Goal: Information Seeking & Learning: Learn about a topic

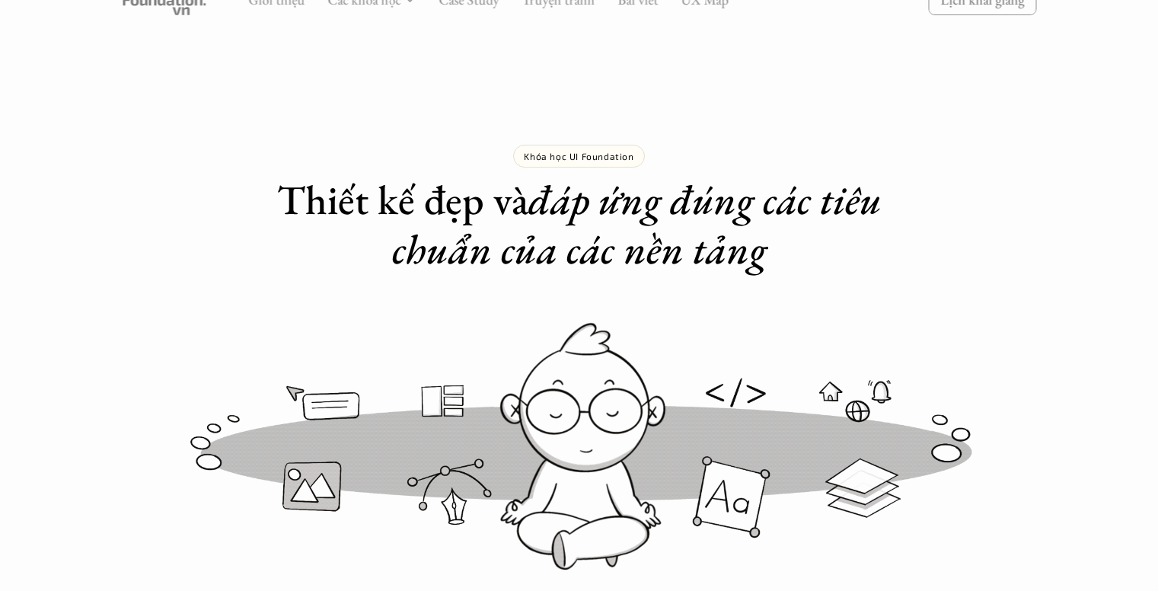
scroll to position [2056, 0]
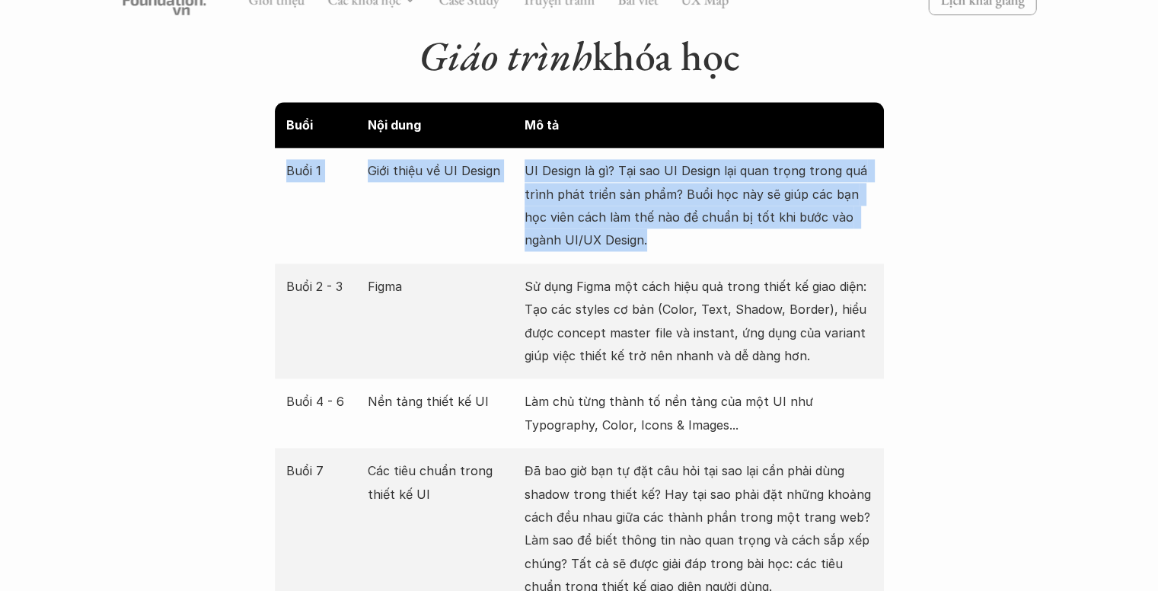
drag, startPoint x: 353, startPoint y: 152, endPoint x: 676, endPoint y: 196, distance: 325.9
click at [686, 216] on div "Buổi 1 Giới thiệu về UI Design UI Design là gì? Tại sao UI Design lại quan trọn…" at bounding box center [579, 206] width 609 height 116
copy div "Buổi 1 Giới thiệu về UI Design UI Design là gì? Tại sao UI Design lại quan trọn…"
drag, startPoint x: 572, startPoint y: 229, endPoint x: 575, endPoint y: 221, distance: 8.9
click at [572, 228] on div "Buổi 1 Giới thiệu về UI Design UI Design là gì? Tại sao UI Design lại quan trọn…" at bounding box center [579, 206] width 609 height 116
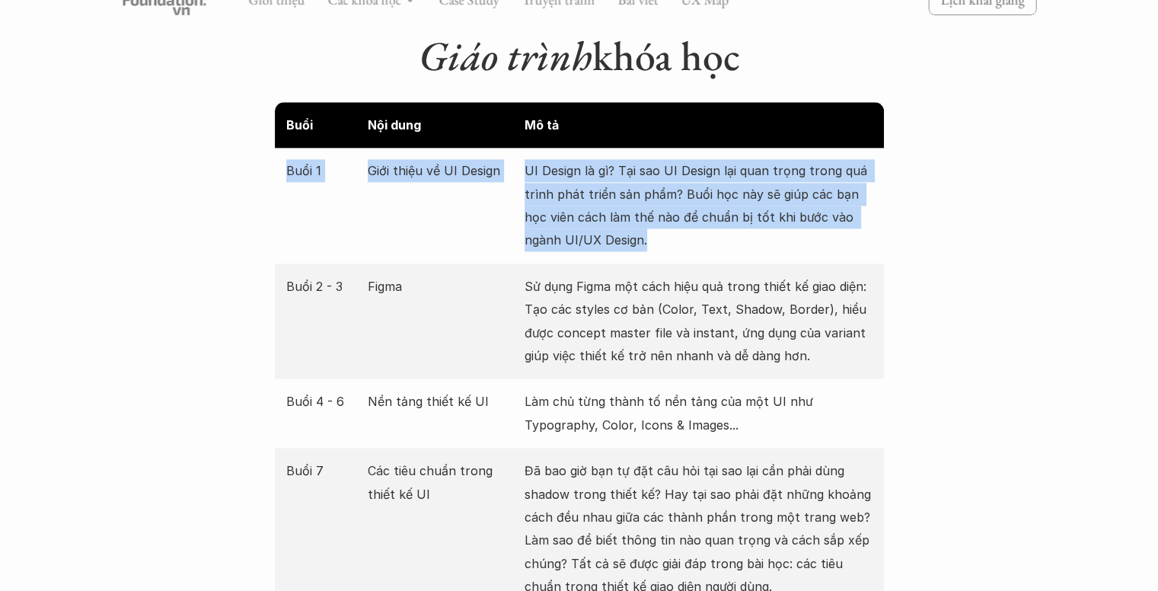
click at [634, 200] on p "UI Design là gì? Tại sao UI Design lại quan trọng trong quá trình phát triển sả…" at bounding box center [699, 205] width 348 height 93
click at [664, 177] on p "UI Design là gì? Tại sao UI Design lại quan trọng trong quá trình phát triển sả…" at bounding box center [699, 205] width 348 height 93
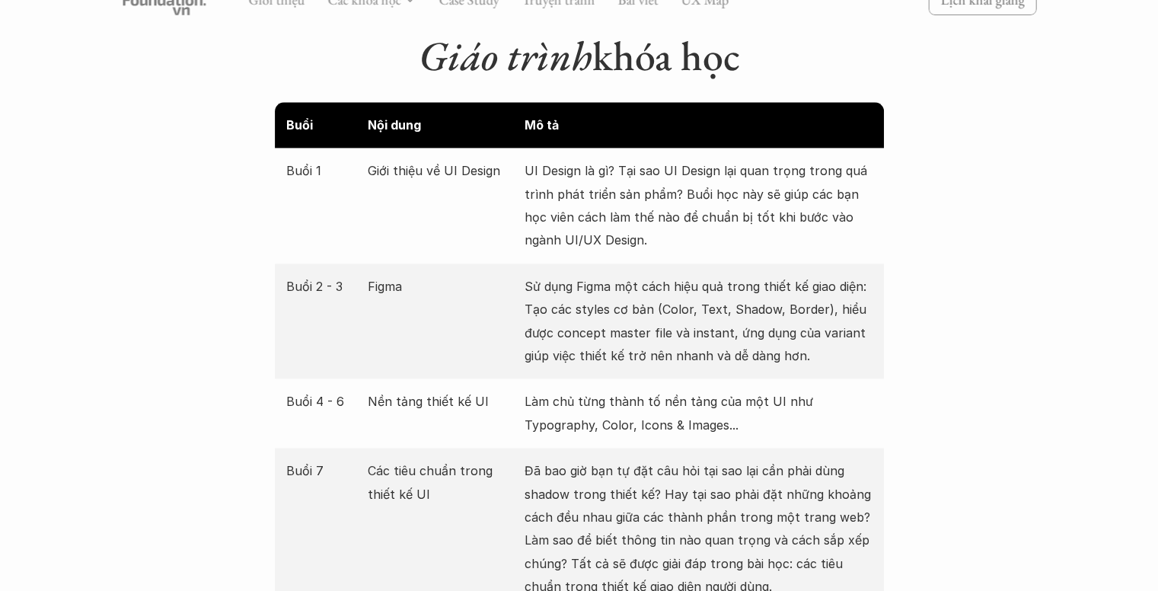
click at [664, 165] on p "UI Design là gì? Tại sao UI Design lại quan trọng trong quá trình phát triển sả…" at bounding box center [699, 205] width 348 height 93
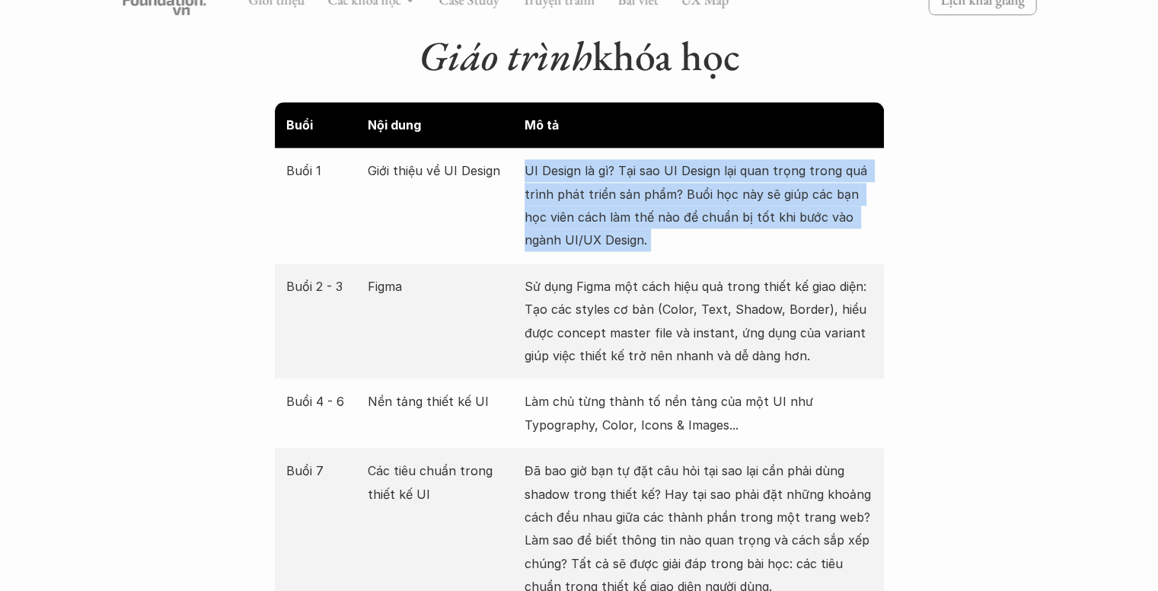
click at [664, 165] on p "UI Design là gì? Tại sao UI Design lại quan trọng trong quá trình phát triển sả…" at bounding box center [699, 205] width 348 height 93
click at [685, 159] on p "UI Design là gì? Tại sao UI Design lại quan trọng trong quá trình phát triển sả…" at bounding box center [699, 205] width 348 height 93
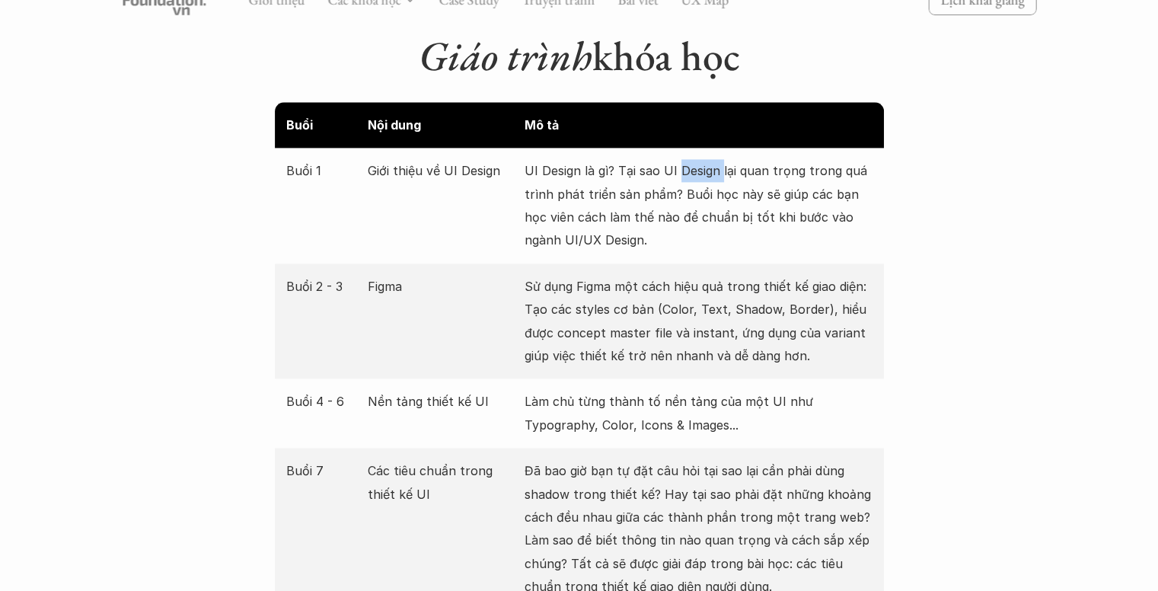
click at [685, 159] on p "UI Design là gì? Tại sao UI Design lại quan trọng trong quá trình phát triển sả…" at bounding box center [699, 205] width 348 height 93
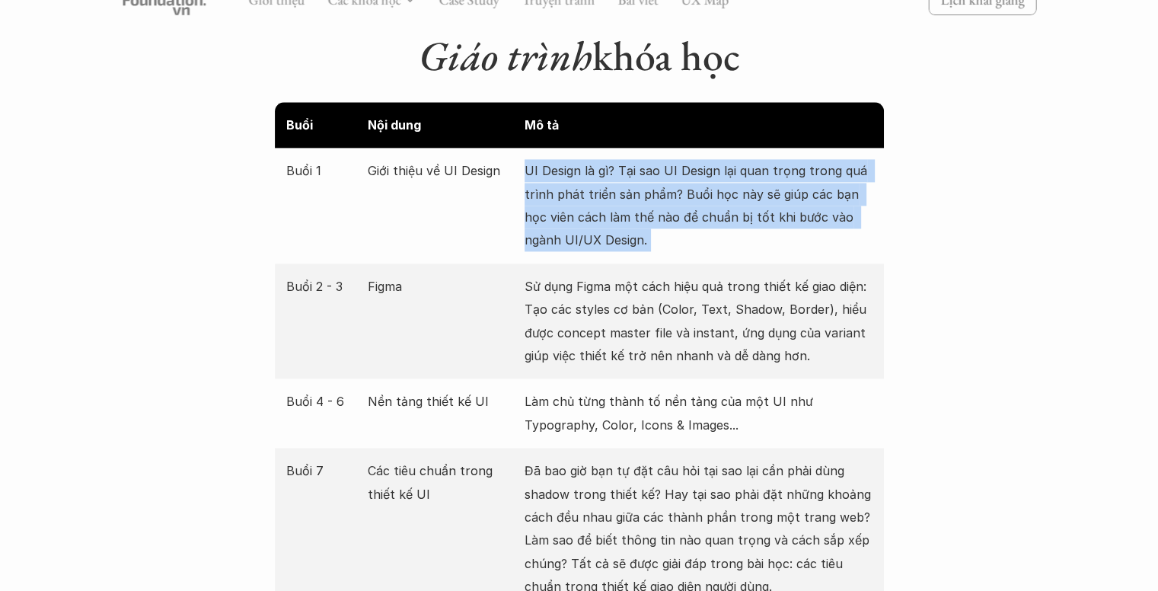
click at [685, 159] on p "UI Design là gì? Tại sao UI Design lại quan trọng trong quá trình phát triển sả…" at bounding box center [699, 205] width 348 height 93
click at [728, 159] on p "UI Design là gì? Tại sao UI Design lại quan trọng trong quá trình phát triển sả…" at bounding box center [699, 205] width 348 height 93
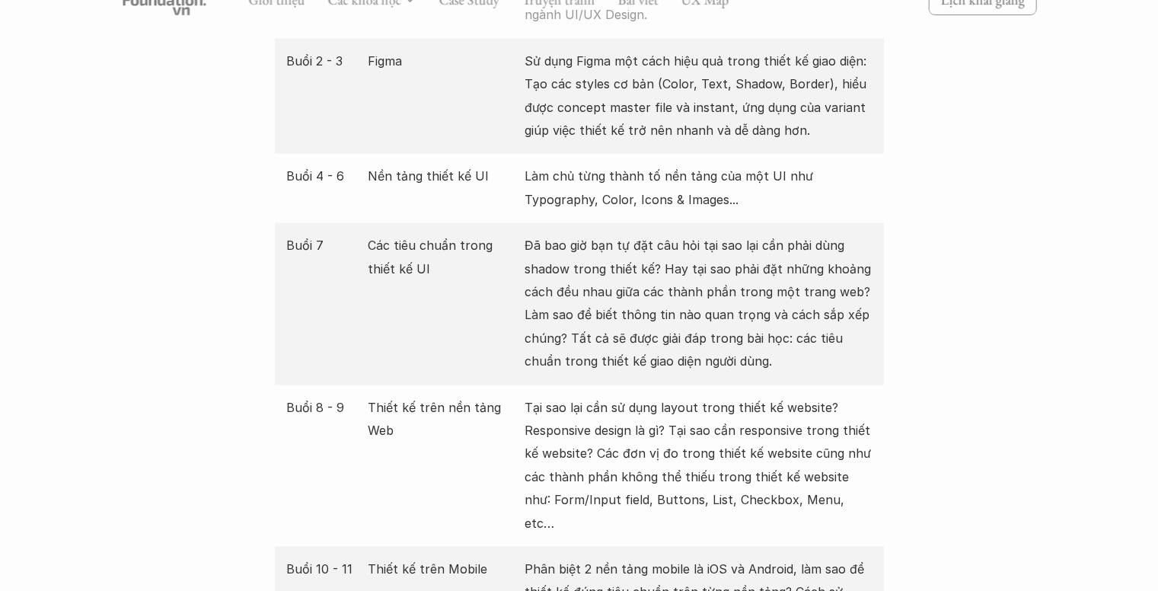
scroll to position [2285, 0]
